Goal: Information Seeking & Learning: Learn about a topic

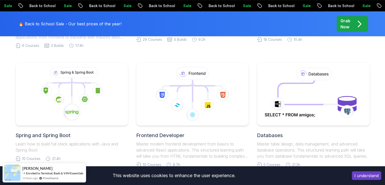
scroll to position [253, 0]
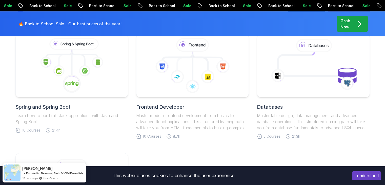
drag, startPoint x: 12, startPoint y: 92, endPoint x: 26, endPoint y: 105, distance: 18.8
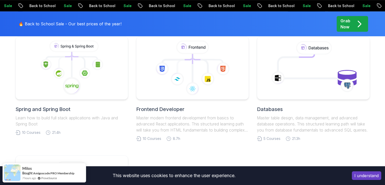
scroll to position [219, 0]
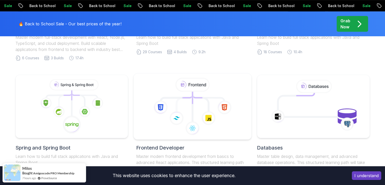
click at [200, 116] on icon at bounding box center [192, 106] width 109 height 57
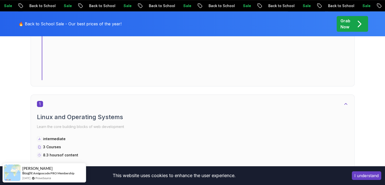
scroll to position [253, 0]
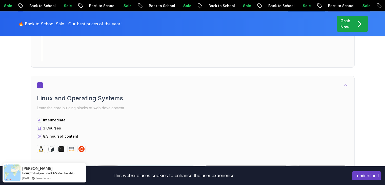
click at [368, 179] on button "I understand" at bounding box center [366, 175] width 29 height 9
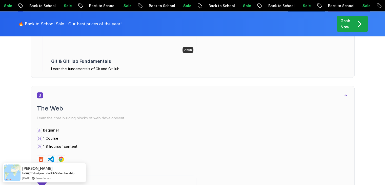
scroll to position [709, 0]
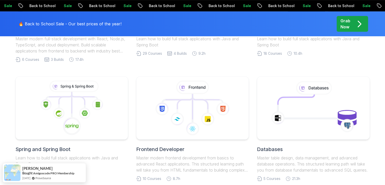
scroll to position [143, 0]
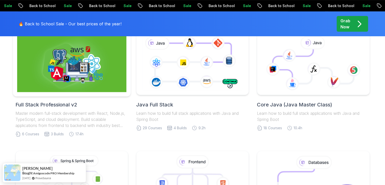
click at [66, 69] on img at bounding box center [71, 63] width 109 height 57
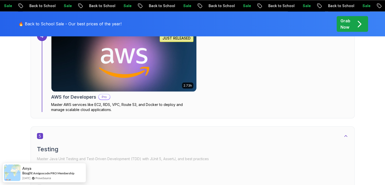
scroll to position [1089, 0]
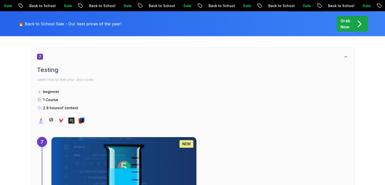
scroll to position [1595, 0]
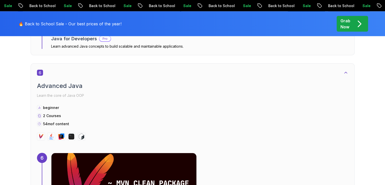
drag, startPoint x: 315, startPoint y: 123, endPoint x: 381, endPoint y: 96, distance: 71.2
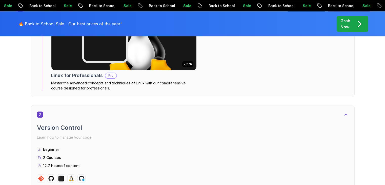
drag, startPoint x: 290, startPoint y: 120, endPoint x: 282, endPoint y: 99, distance: 22.9
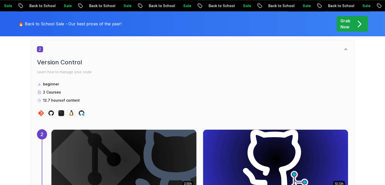
scroll to position [541, 0]
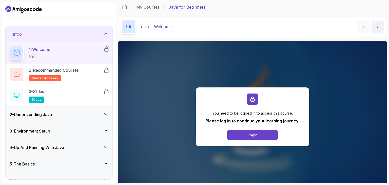
scroll to position [25, 0]
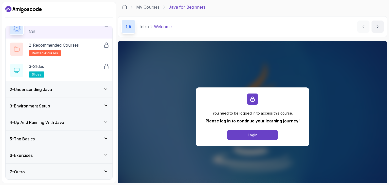
click at [105, 90] on icon at bounding box center [105, 88] width 5 height 5
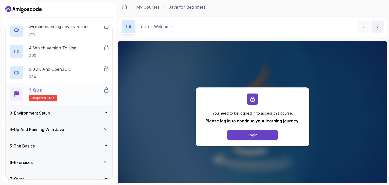
scroll to position [89, 0]
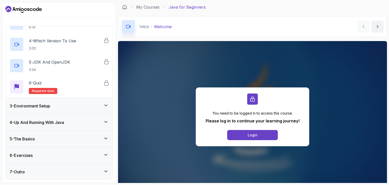
click at [104, 108] on div "3 - Environment Setup" at bounding box center [59, 106] width 99 height 6
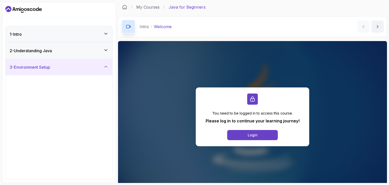
scroll to position [110, 0]
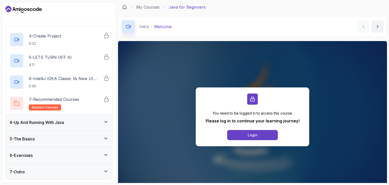
click at [105, 119] on icon at bounding box center [105, 121] width 5 height 5
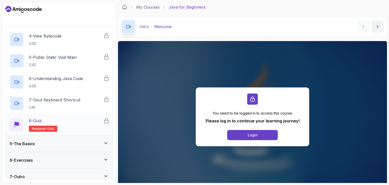
scroll to position [131, 0]
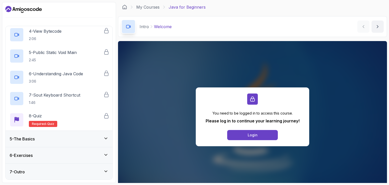
click at [107, 137] on icon at bounding box center [105, 138] width 5 height 5
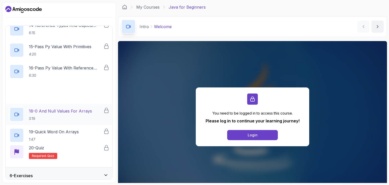
scroll to position [386, 0]
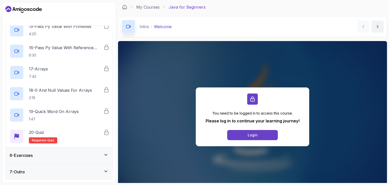
click at [101, 153] on div "6 - Exercises" at bounding box center [59, 155] width 99 height 6
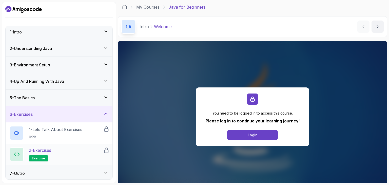
scroll to position [4, 0]
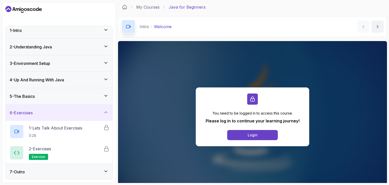
click at [104, 172] on icon at bounding box center [105, 171] width 5 height 5
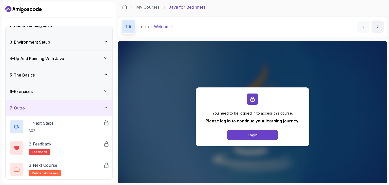
scroll to position [0, 0]
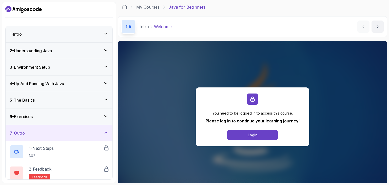
click at [93, 88] on div "4 - Up And Running With Java" at bounding box center [59, 83] width 107 height 16
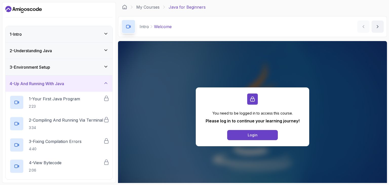
click at [81, 33] on div "1 - Intro" at bounding box center [59, 34] width 99 height 6
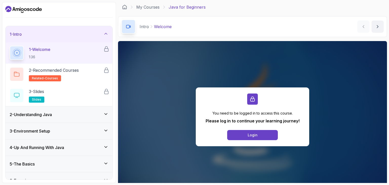
click at [93, 111] on div "2 - Understanding Java" at bounding box center [59, 114] width 99 height 6
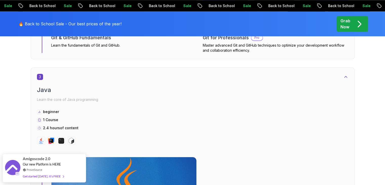
scroll to position [718, 0]
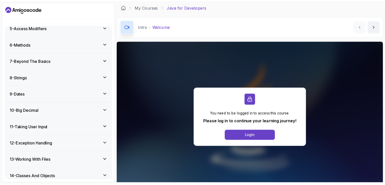
scroll to position [201, 0]
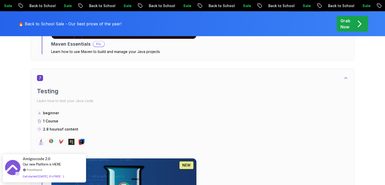
scroll to position [1428, 0]
